Goal: Book appointment/travel/reservation

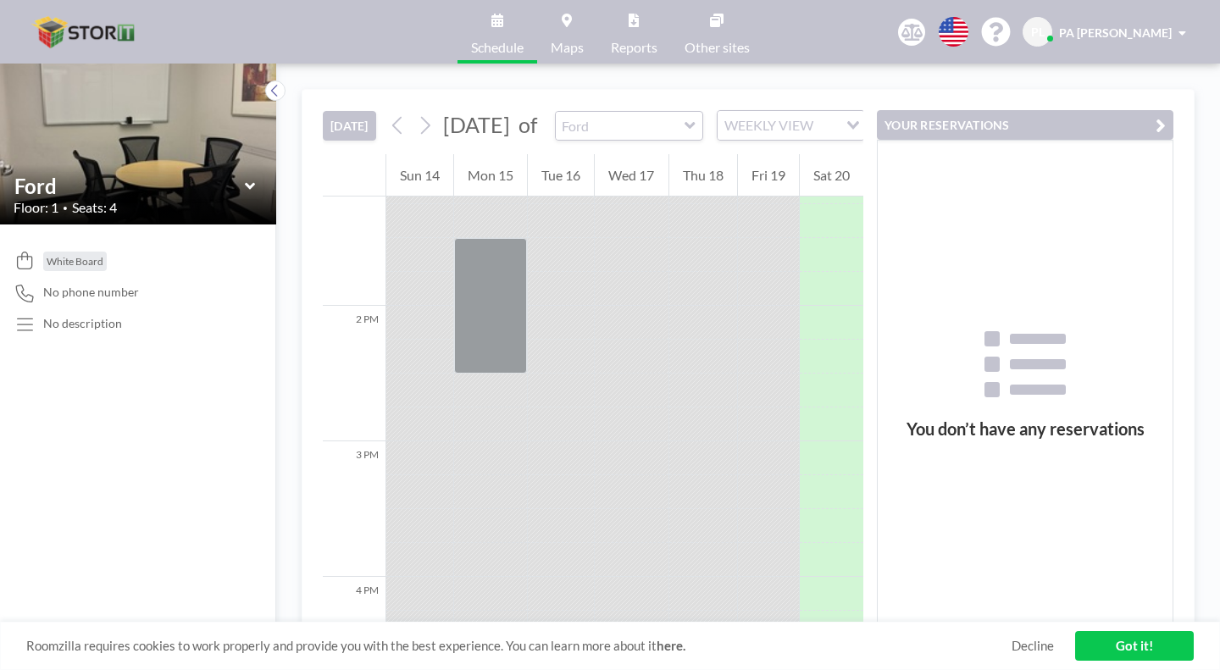
scroll to position [1789, 0]
click at [847, 121] on icon "Search for option" at bounding box center [853, 125] width 12 height 8
click at [757, 149] on li "WEEKLY VIEW" at bounding box center [743, 155] width 134 height 25
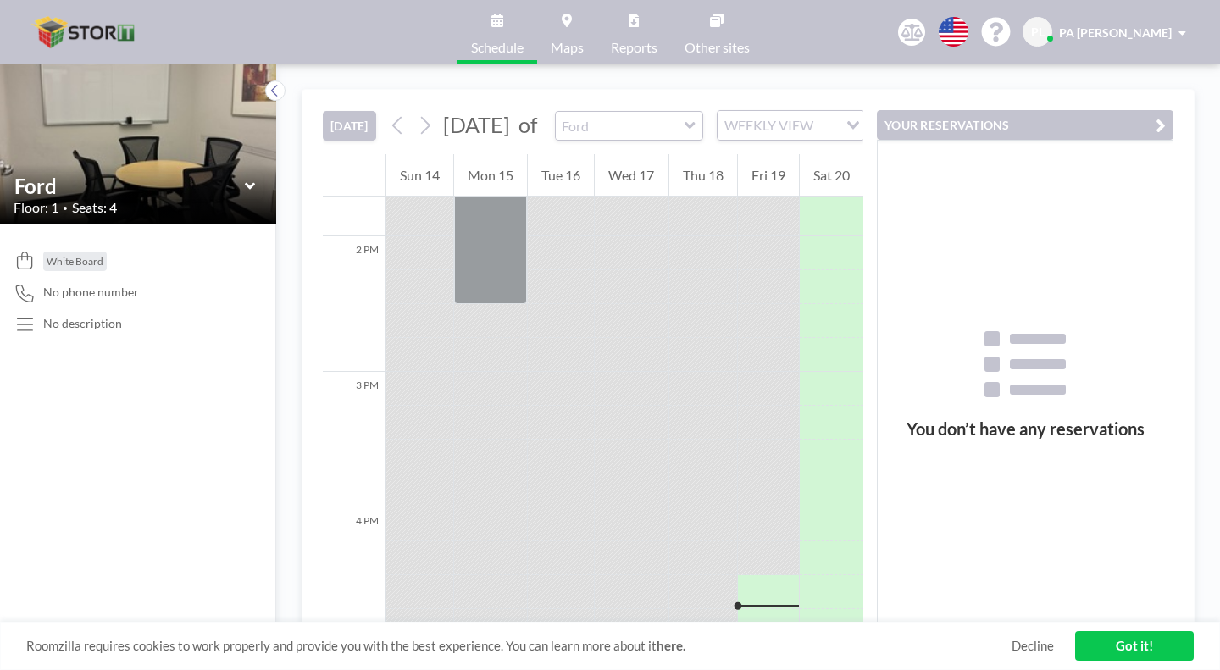
scroll to position [1874, 0]
click at [412, 112] on button at bounding box center [425, 125] width 27 height 27
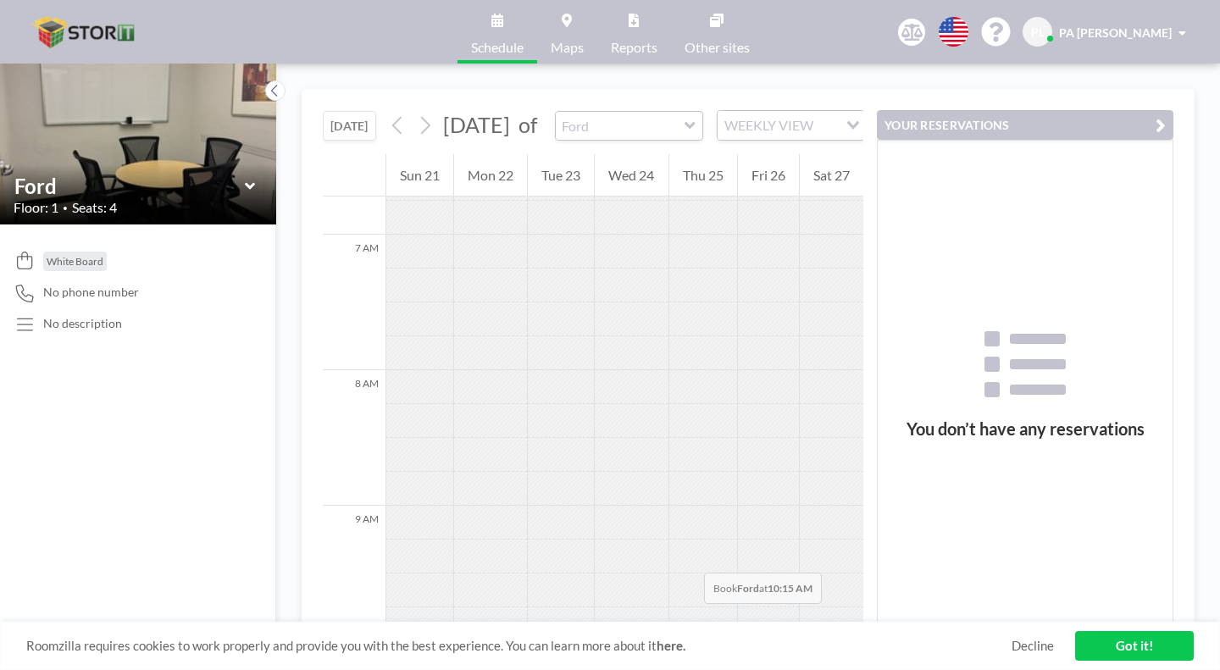
scroll to position [938, 0]
click at [684, 122] on icon at bounding box center [689, 125] width 10 height 7
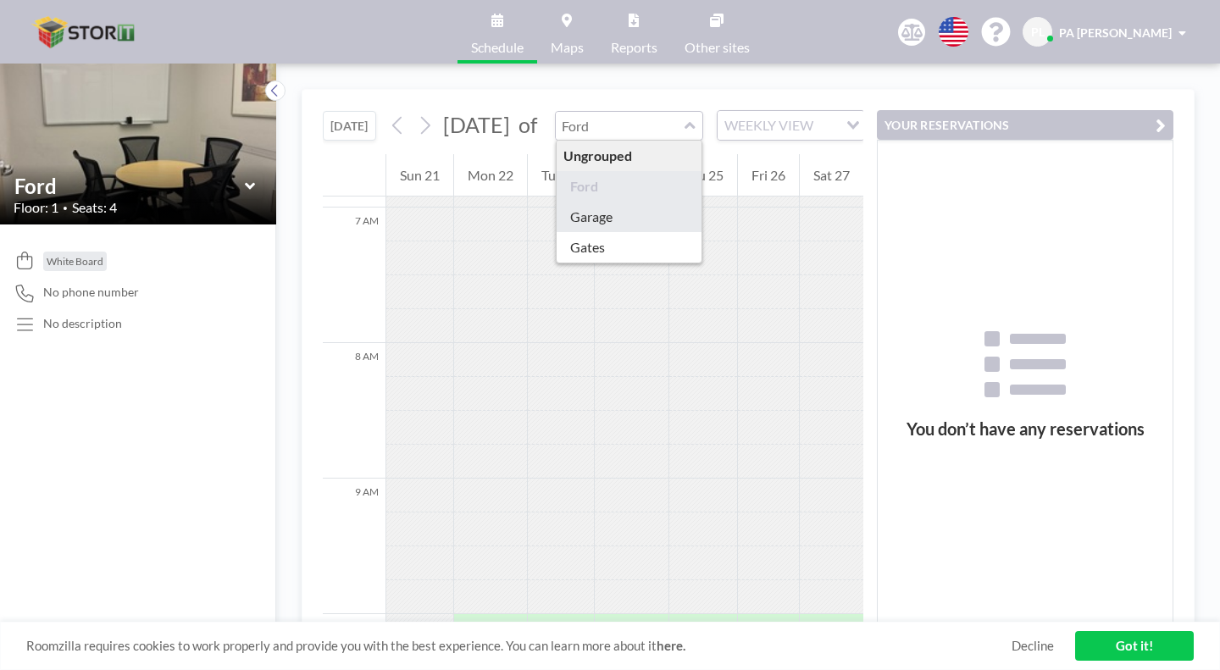
type input "Garage"
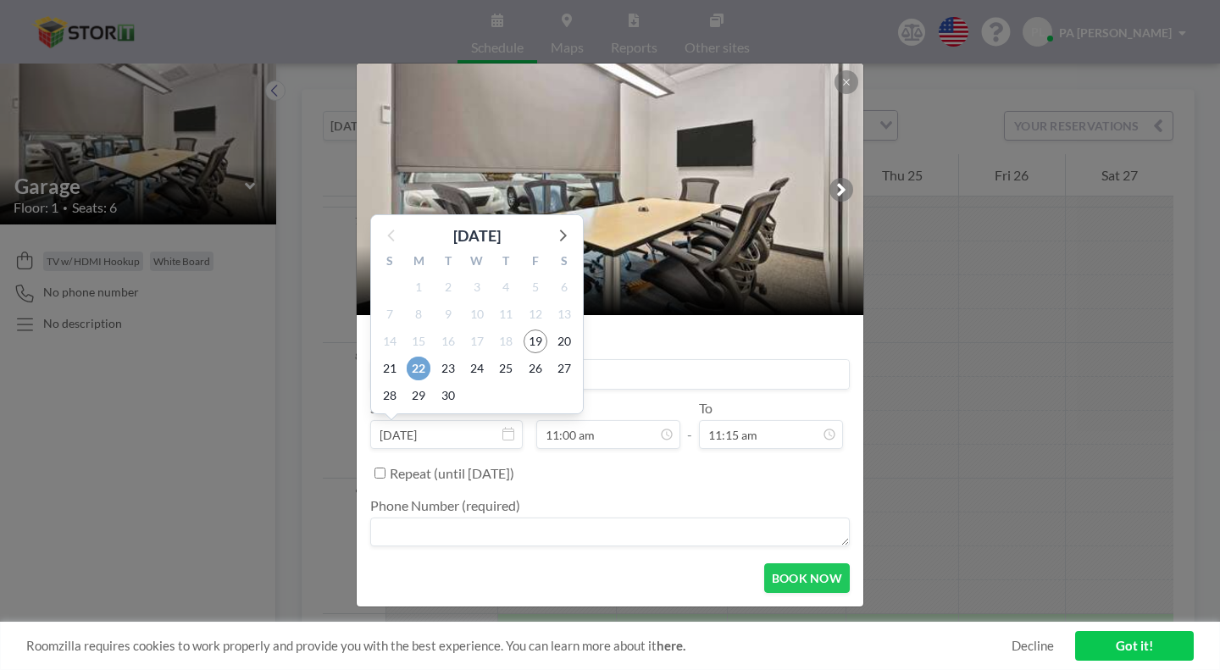
click at [430, 357] on span "22" at bounding box center [419, 369] width 24 height 24
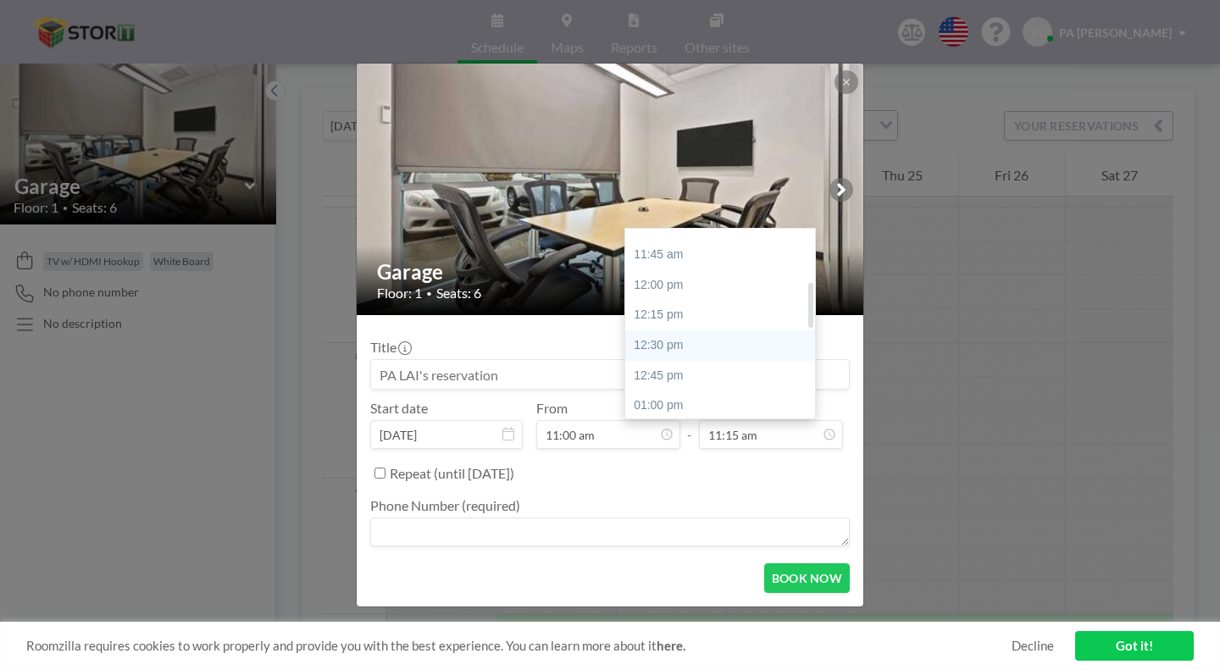
scroll to position [220, 0]
click at [647, 370] on div "01:00 pm" at bounding box center [724, 385] width 198 height 30
type input "01:00 pm"
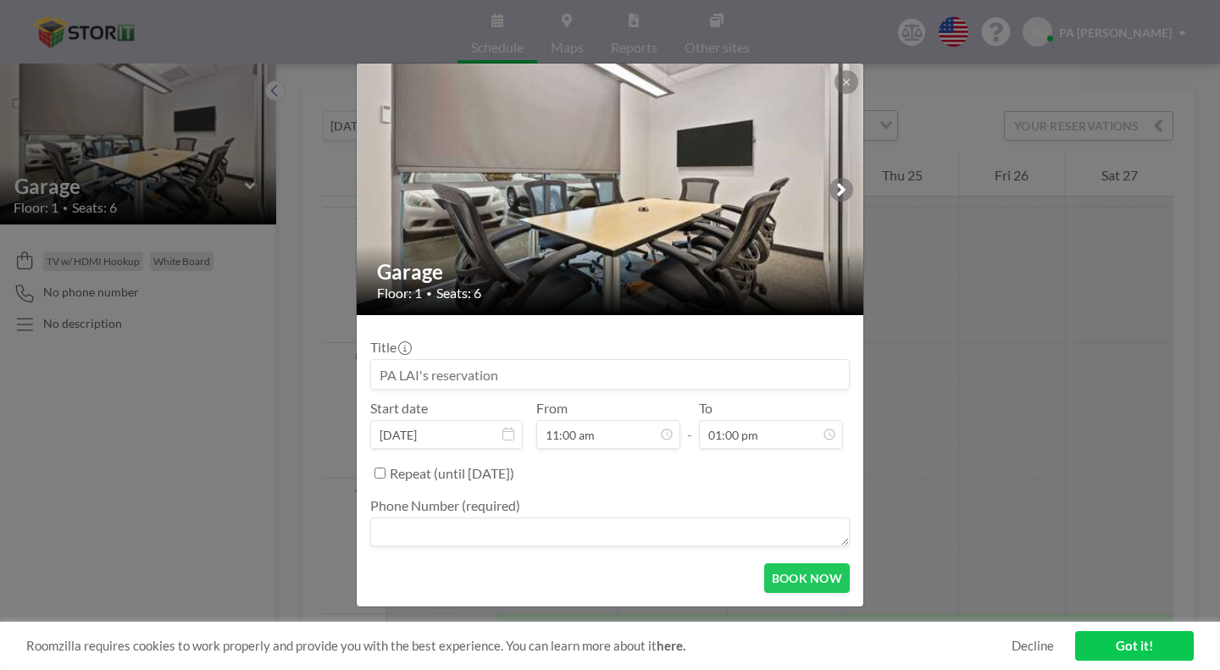
click at [496, 518] on textarea at bounding box center [609, 532] width 479 height 29
type textarea "5599307973"
click at [764, 563] on button "BOOK NOW" at bounding box center [807, 578] width 86 height 30
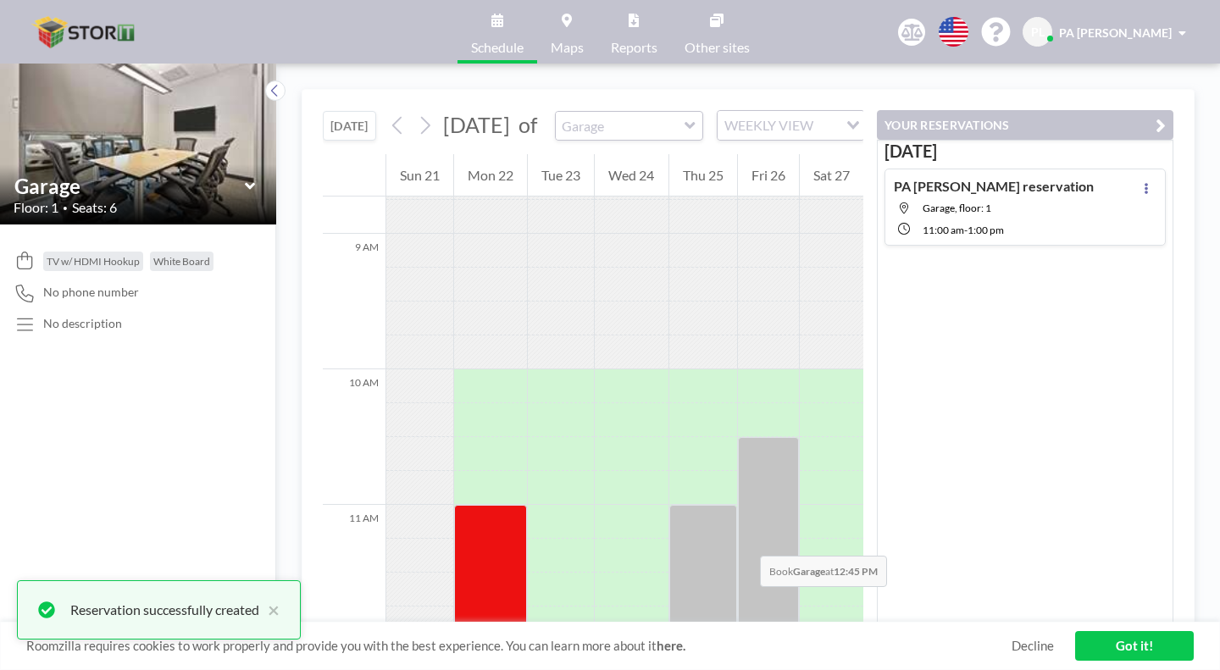
scroll to position [1192, 0]
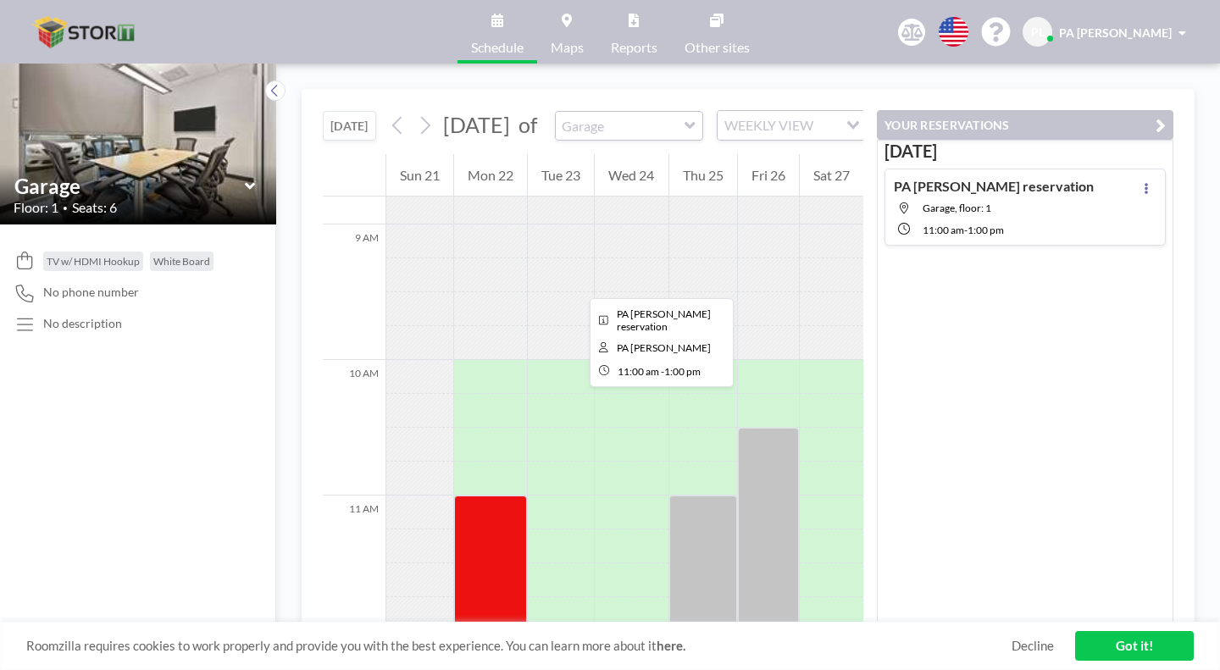
click at [462, 496] on div at bounding box center [490, 631] width 73 height 271
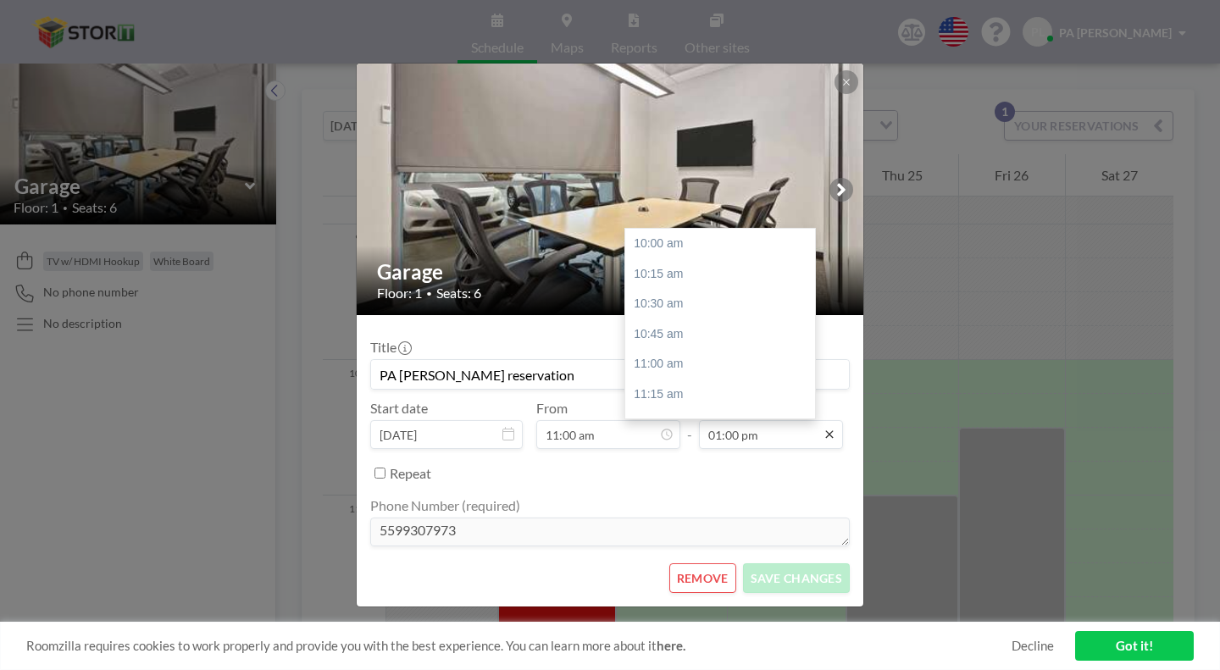
scroll to position [324, 0]
click at [656, 387] on div "02:00 pm" at bounding box center [724, 402] width 198 height 30
type input "02:00 pm"
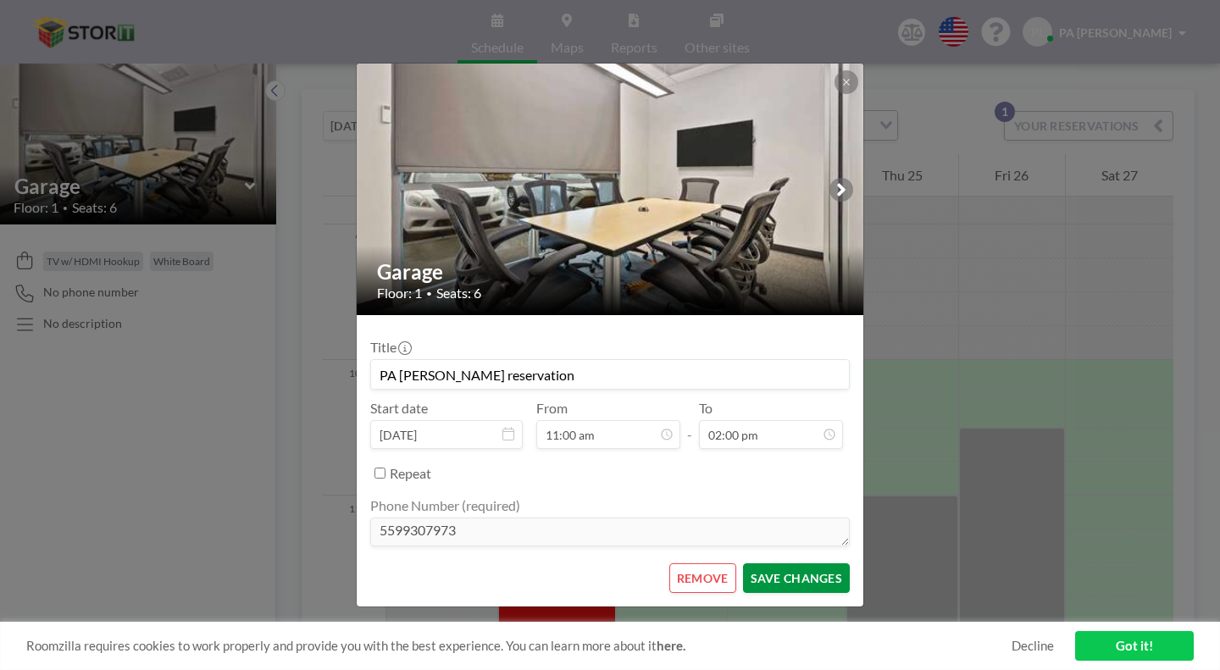
click at [757, 563] on button "SAVE CHANGES" at bounding box center [796, 578] width 107 height 30
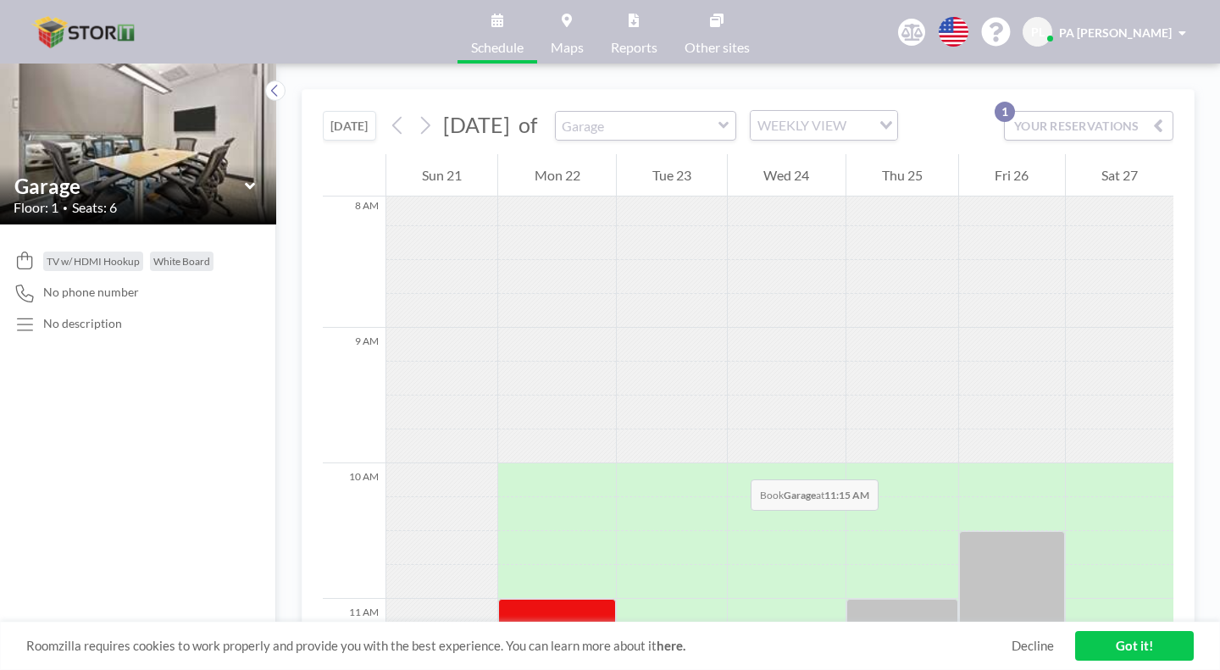
scroll to position [1107, 0]
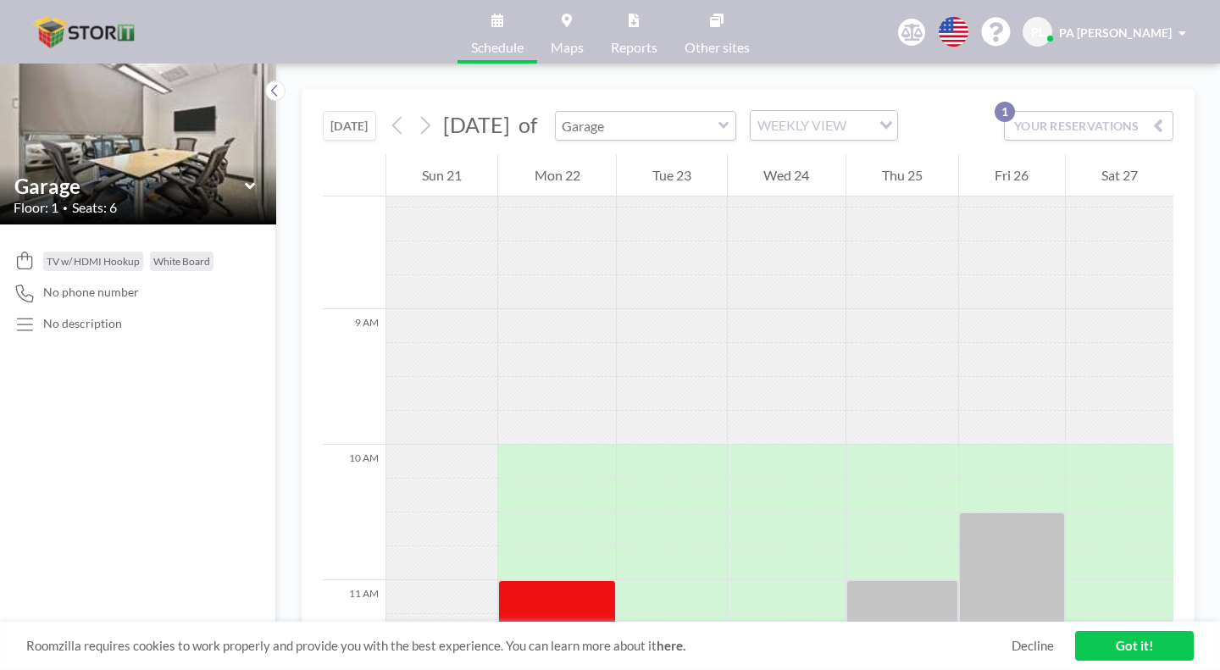
click at [645, 112] on input "text" at bounding box center [637, 126] width 163 height 28
type input "Garage"
click at [850, 64] on div "[DATE] [DATE] of Garage WEEKLY VIEW Loading... YOUR RESERVATIONS 1 12 AM 1 AM 2…" at bounding box center [748, 367] width 944 height 606
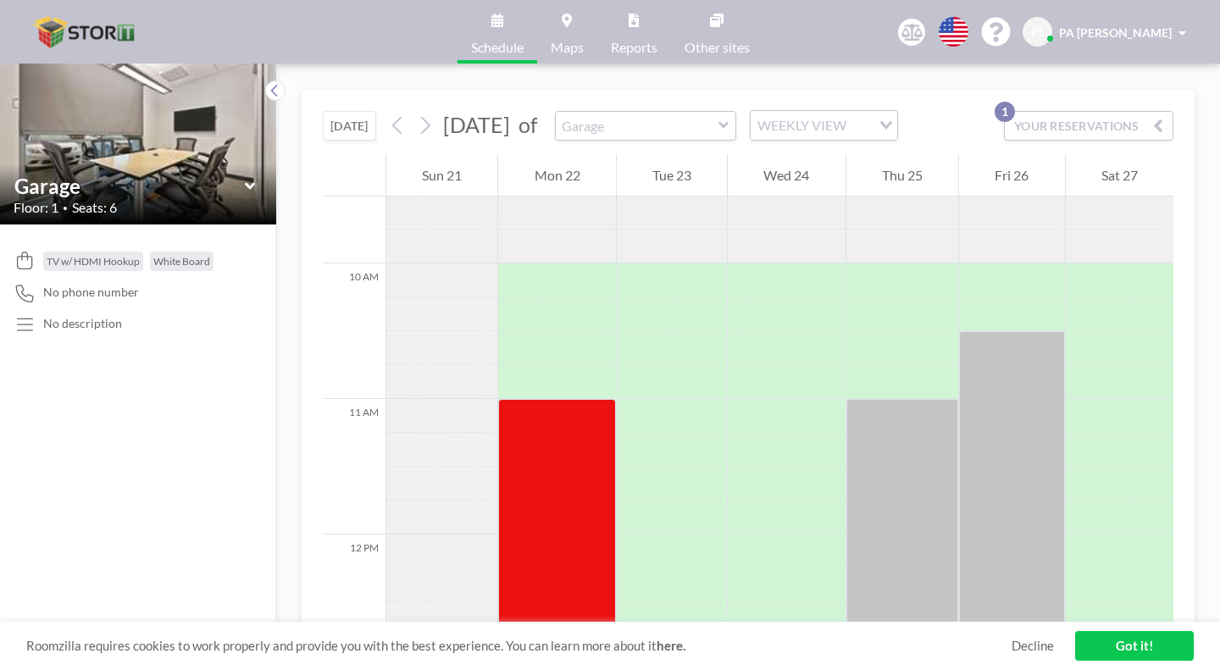
scroll to position [1361, 0]
